Goal: Book appointment/travel/reservation

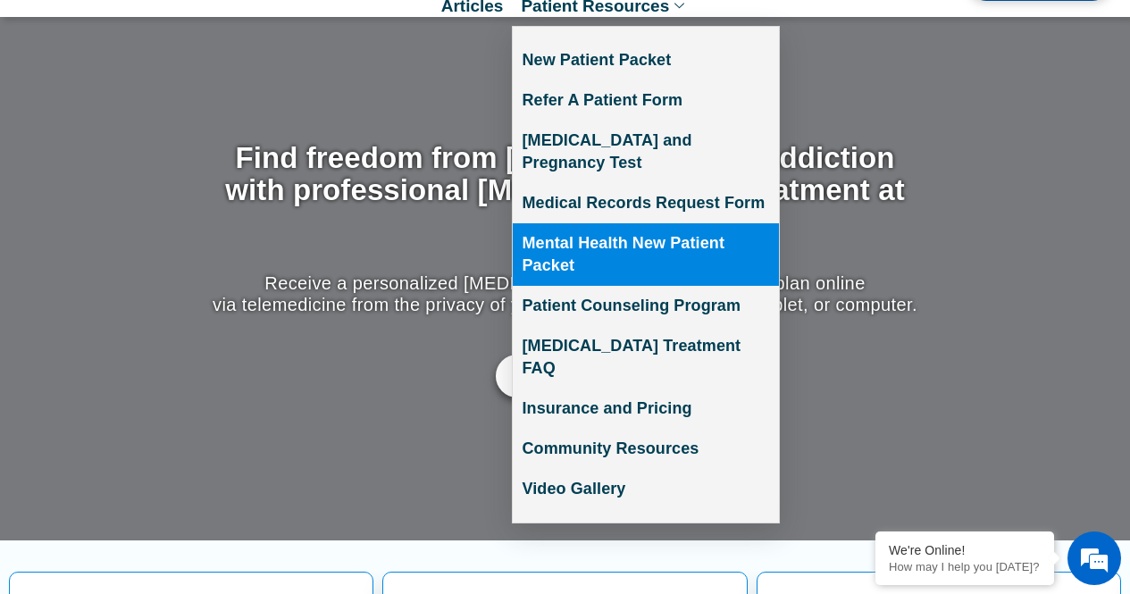
scroll to position [134, 0]
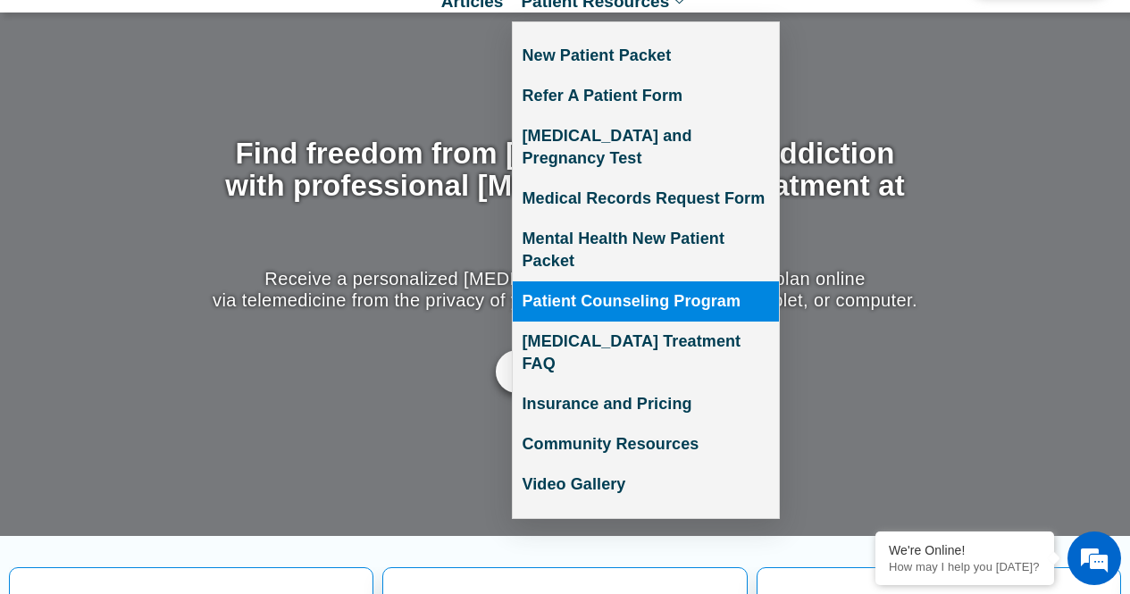
click at [639, 284] on link "Patient Counseling Program" at bounding box center [646, 301] width 266 height 40
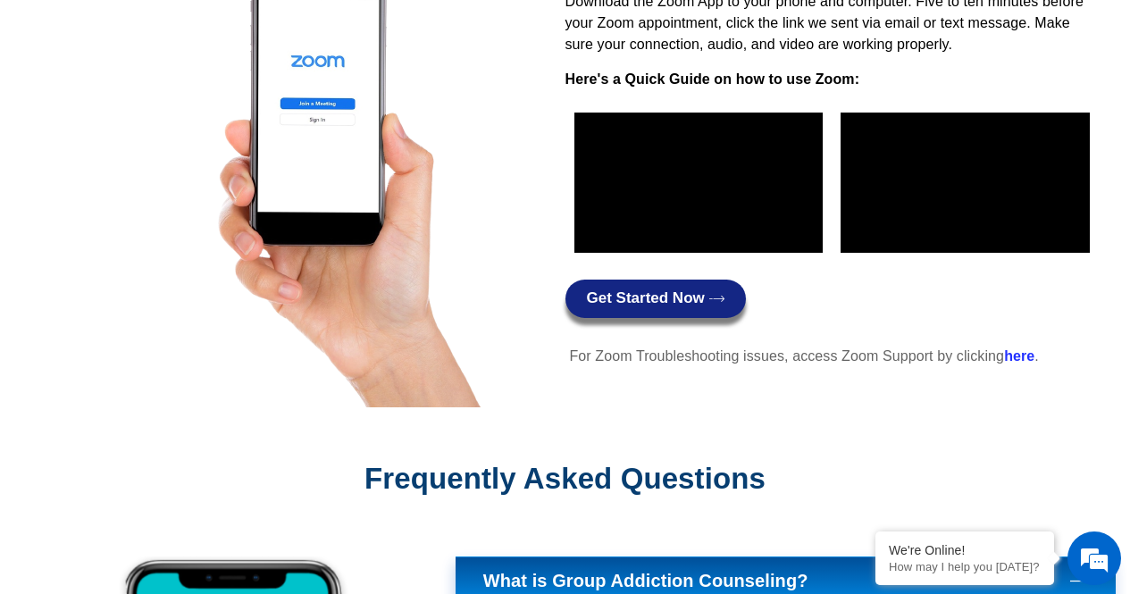
scroll to position [1881, 0]
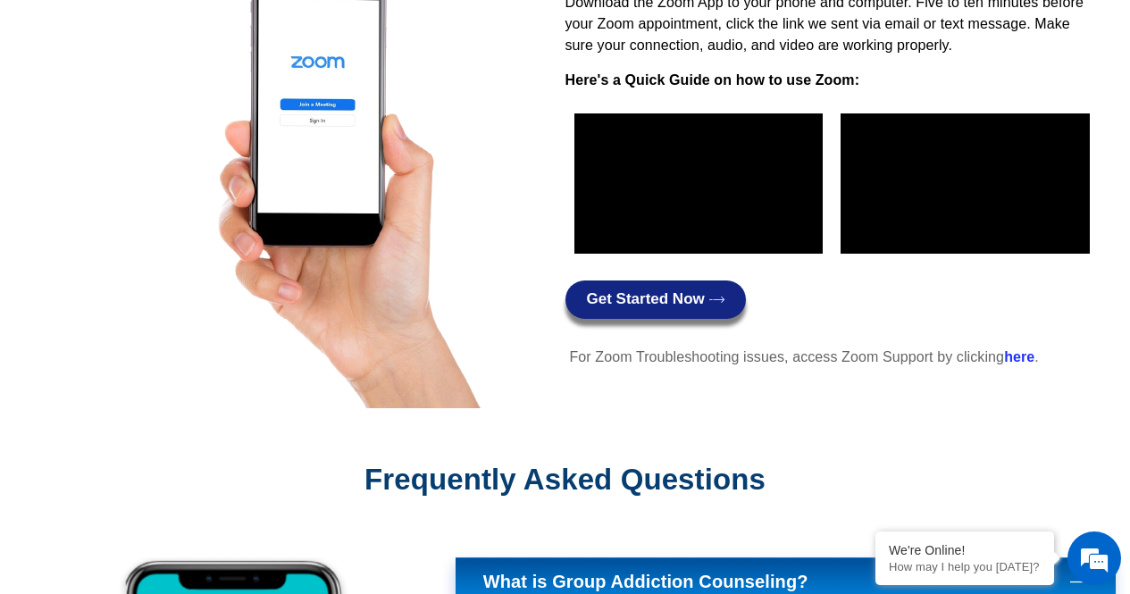
click at [665, 291] on span "Get Started Now" at bounding box center [646, 299] width 118 height 17
